Goal: Transaction & Acquisition: Book appointment/travel/reservation

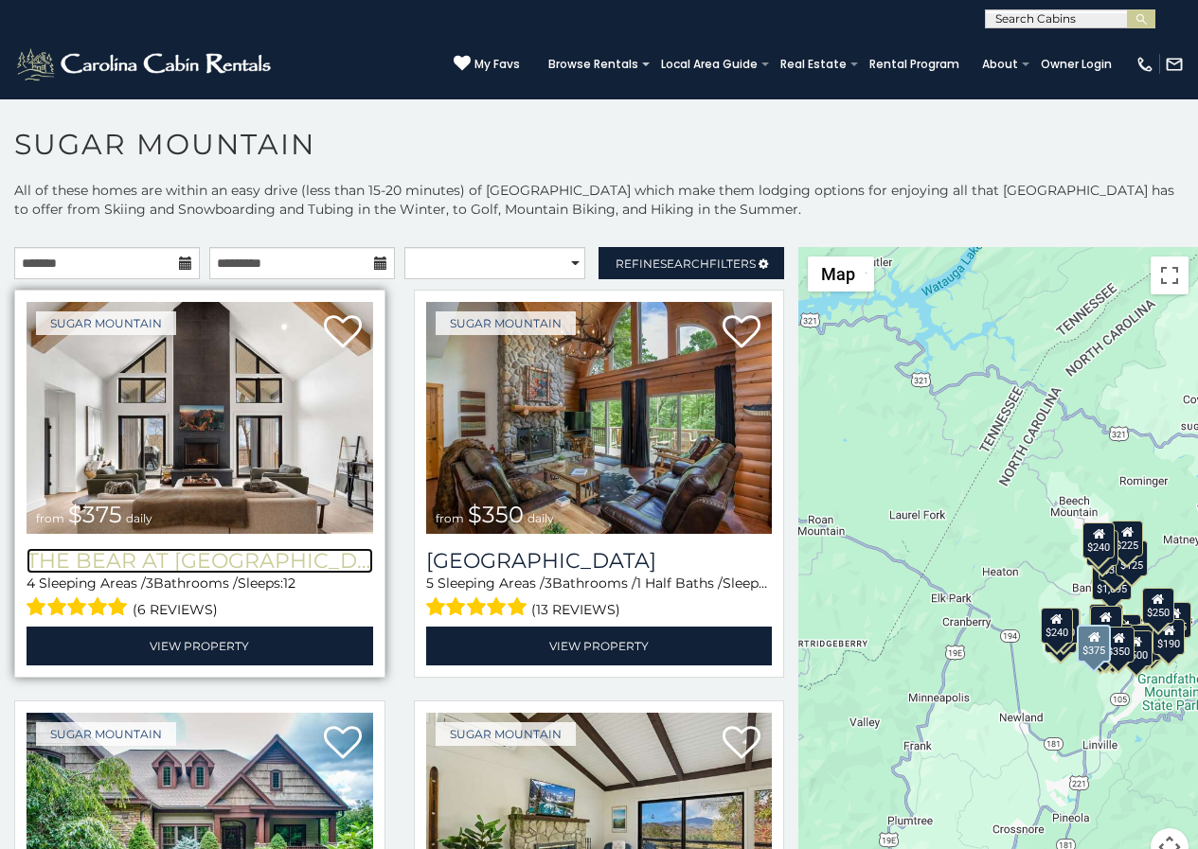
click at [27, 548] on h3 "The Bear At [GEOGRAPHIC_DATA]" at bounding box center [200, 561] width 347 height 26
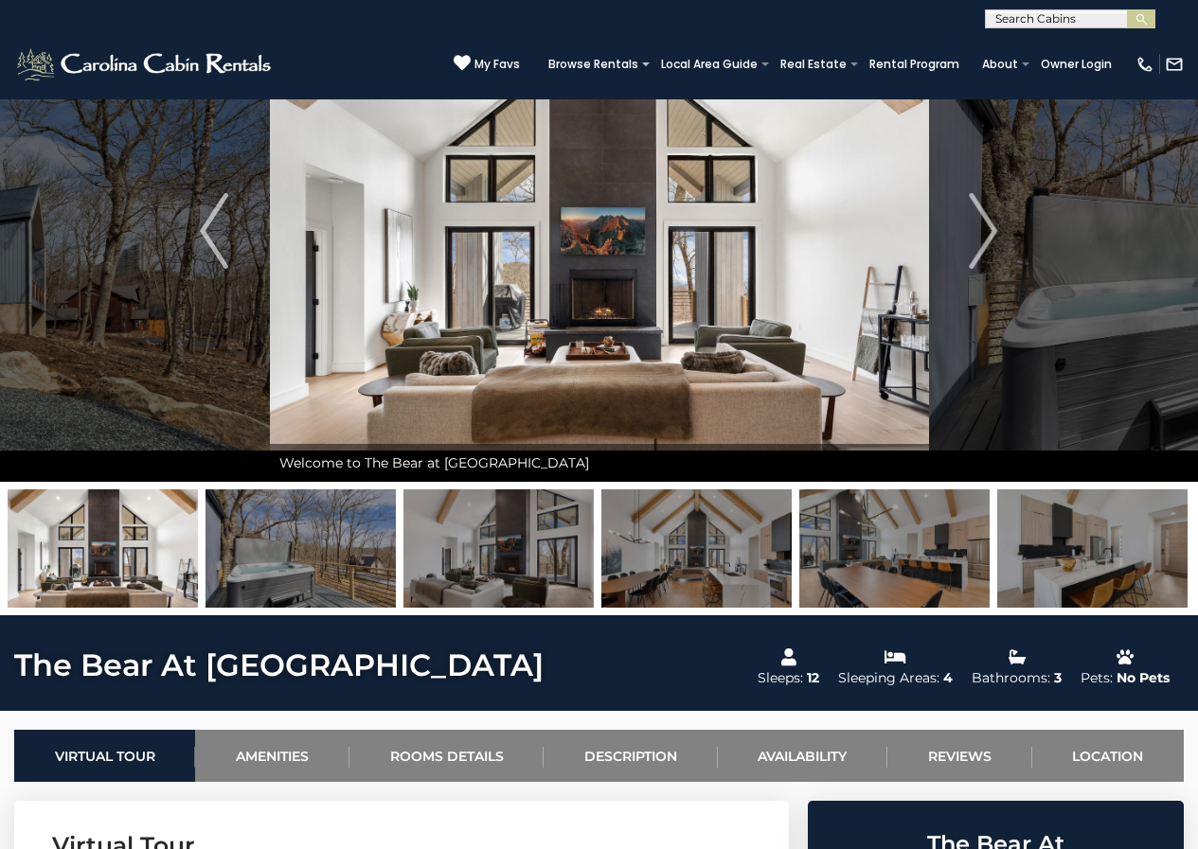
scroll to position [197, 0]
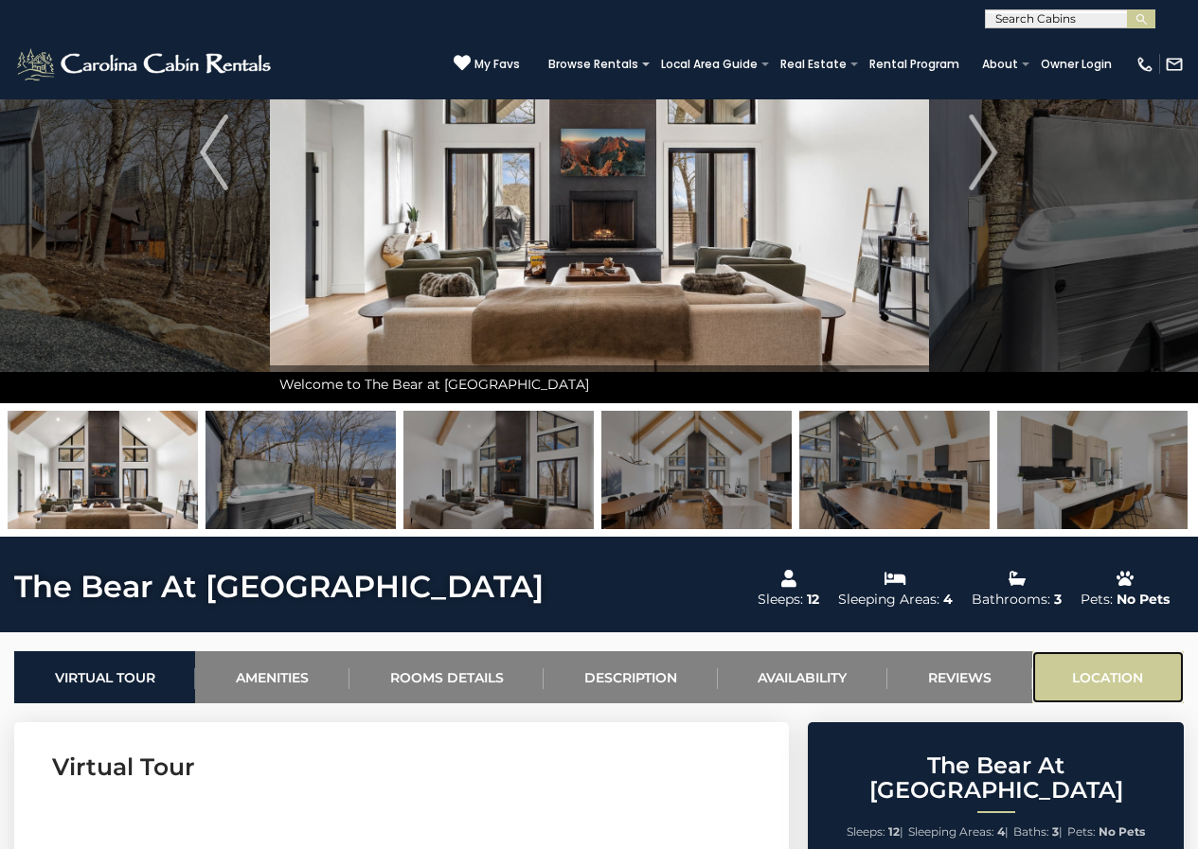
click at [1047, 662] on link "Location" at bounding box center [1107, 677] width 151 height 52
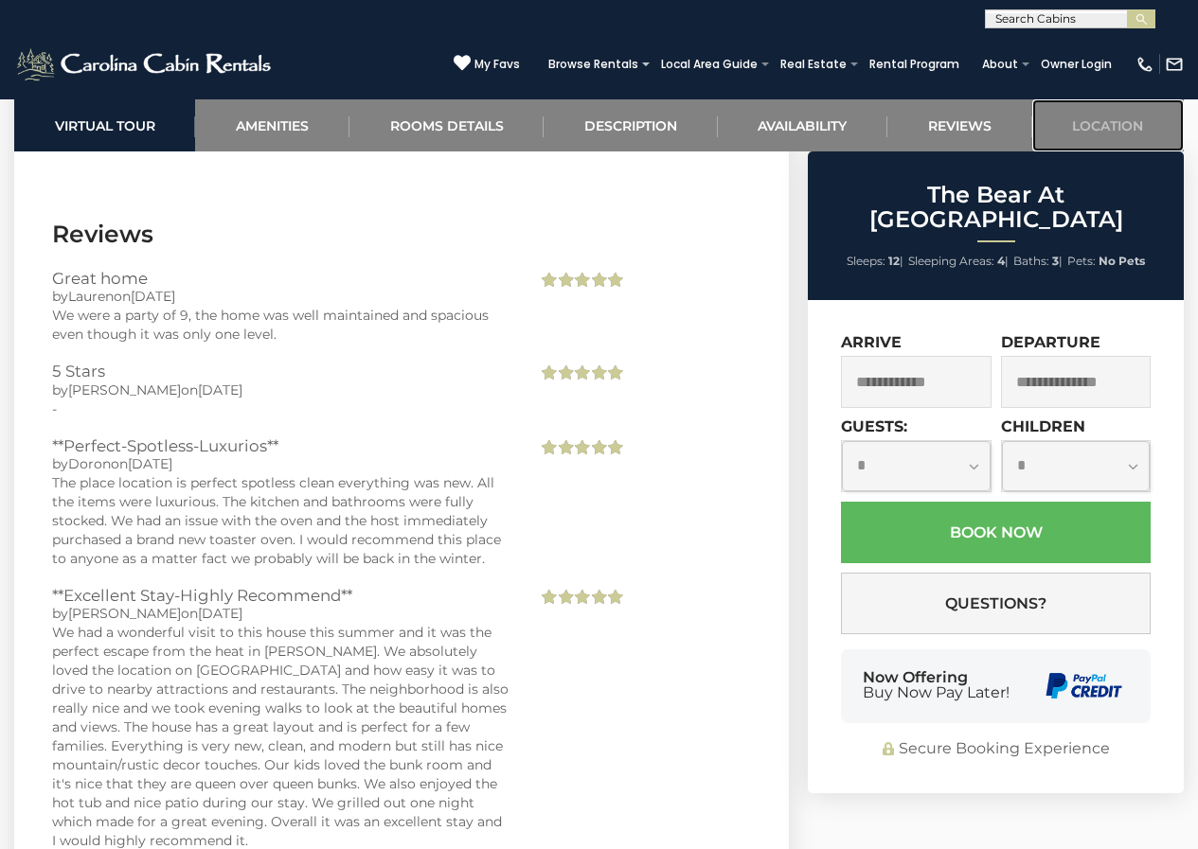
scroll to position [4941, 0]
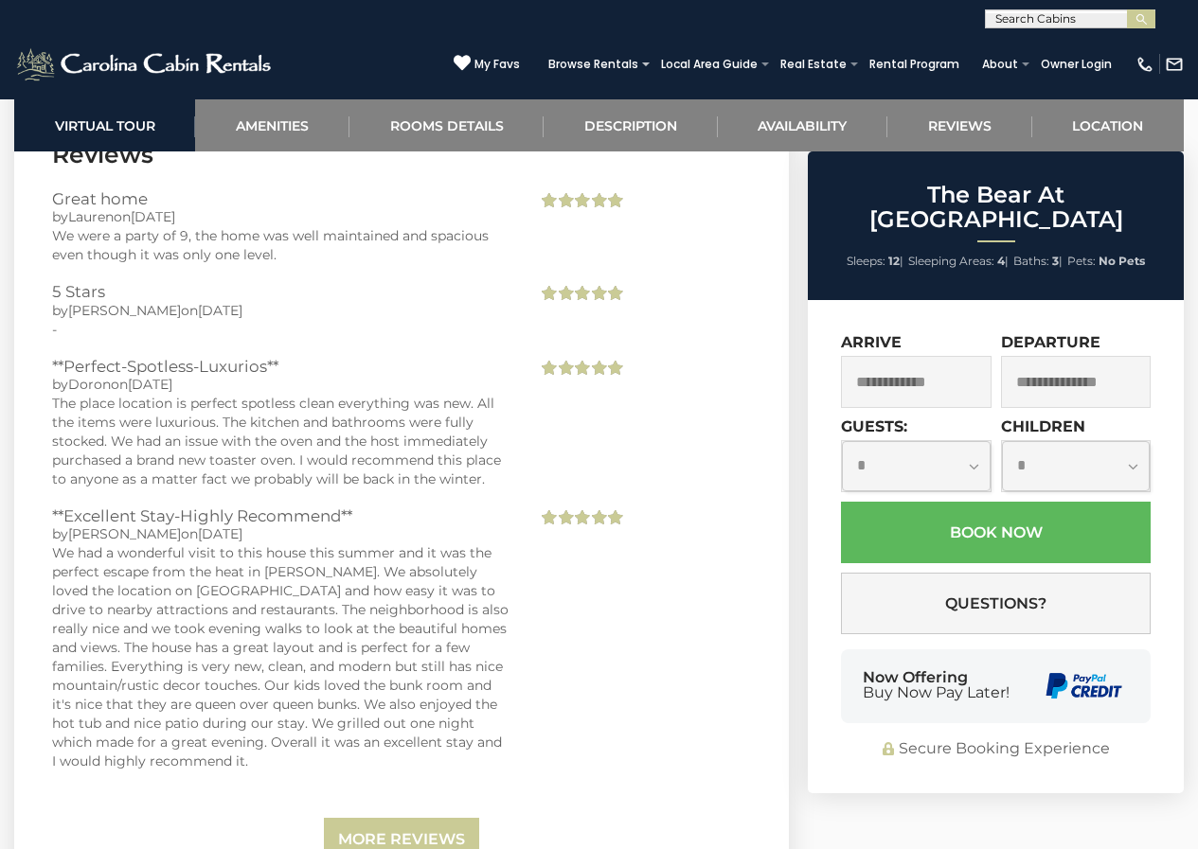
click at [991, 680] on div "Now Offering Buy Now Pay Later!" at bounding box center [996, 687] width 310 height 74
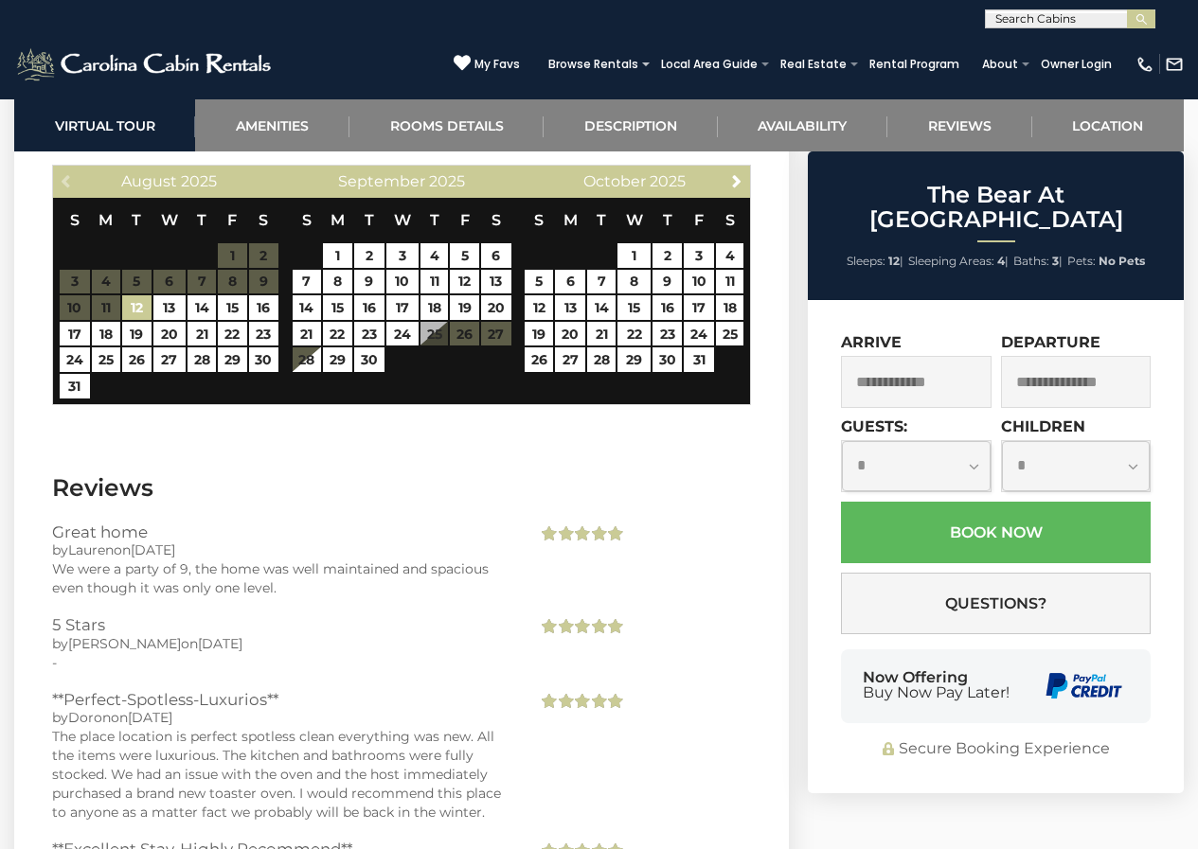
scroll to position [4506, 0]
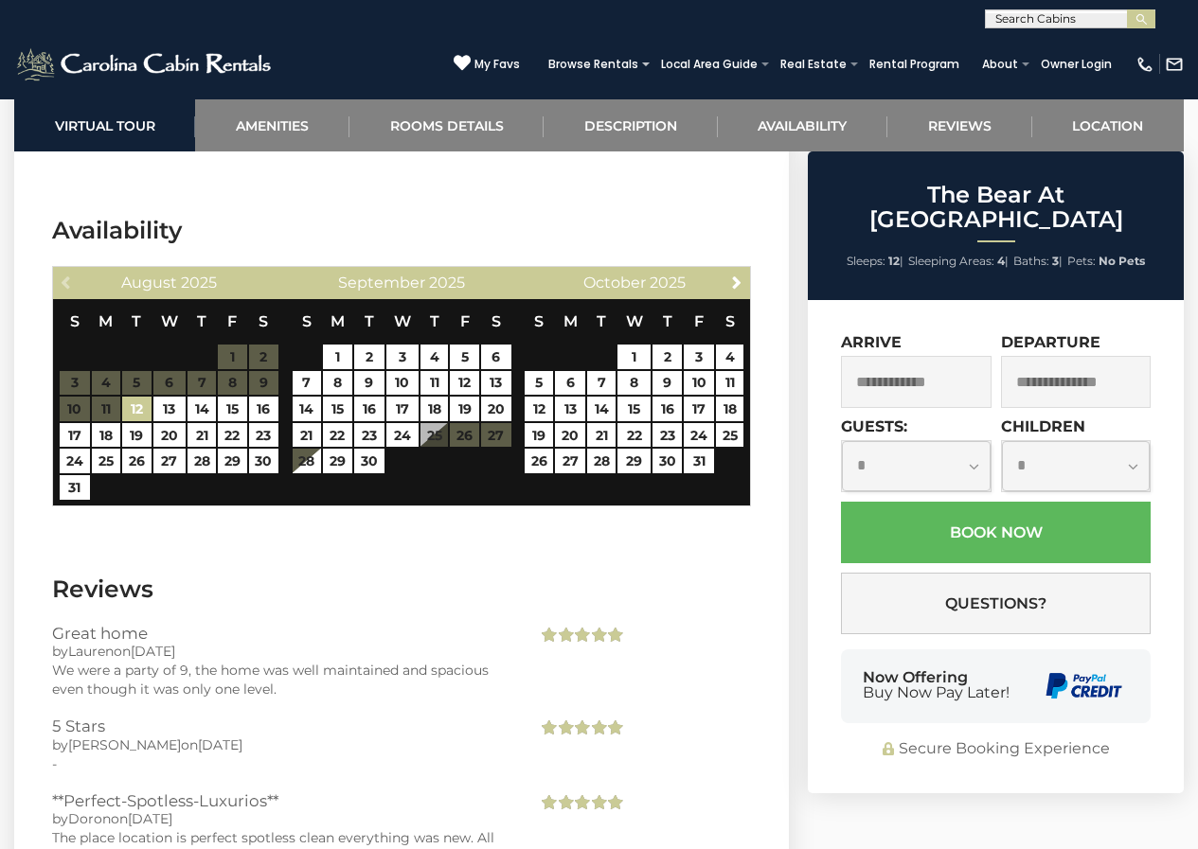
click at [158, 35] on div "(828) 295-6000 My Favs Browse Rentals Local Area Guide Activities & Attractions…" at bounding box center [599, 63] width 1198 height 71
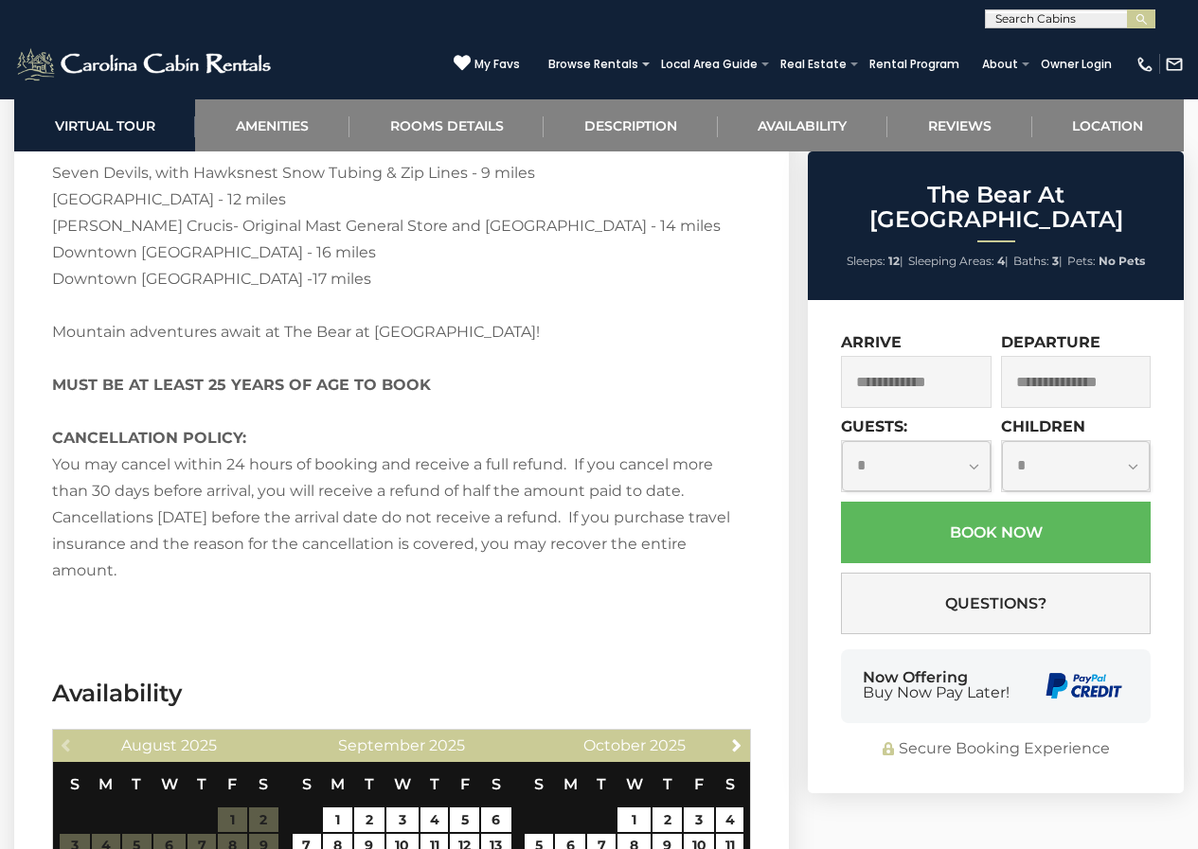
scroll to position [4151, 0]
